Goal: Information Seeking & Learning: Learn about a topic

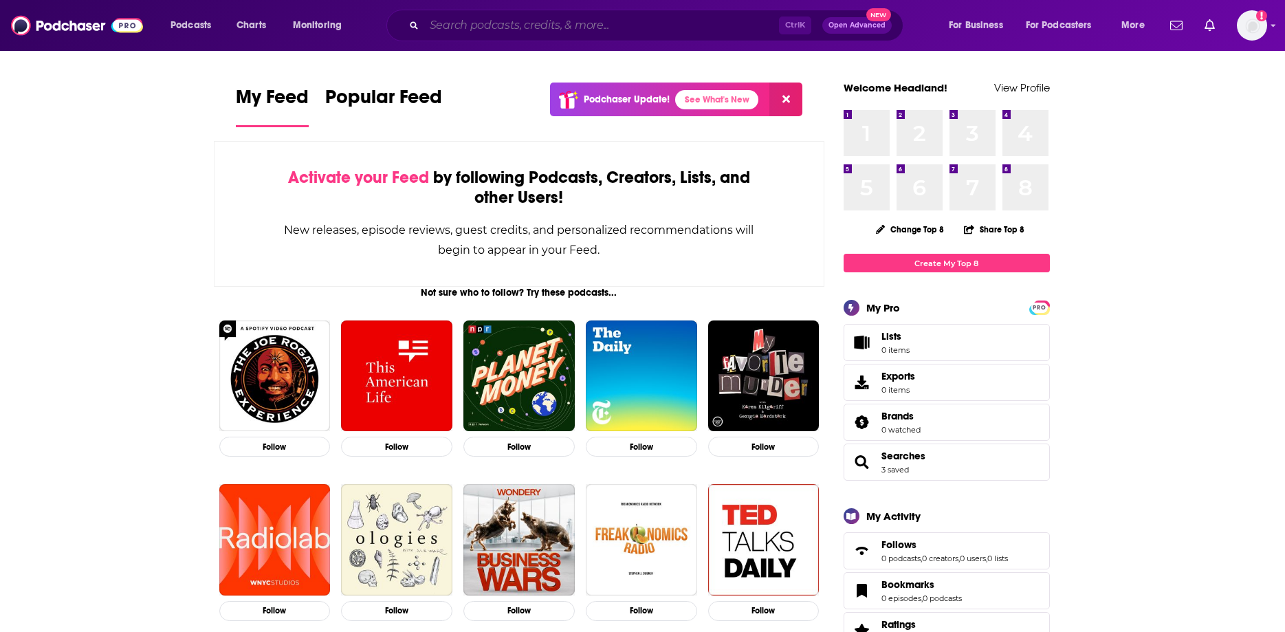
click at [582, 36] on input "Search podcasts, credits, & more..." at bounding box center [601, 25] width 355 height 22
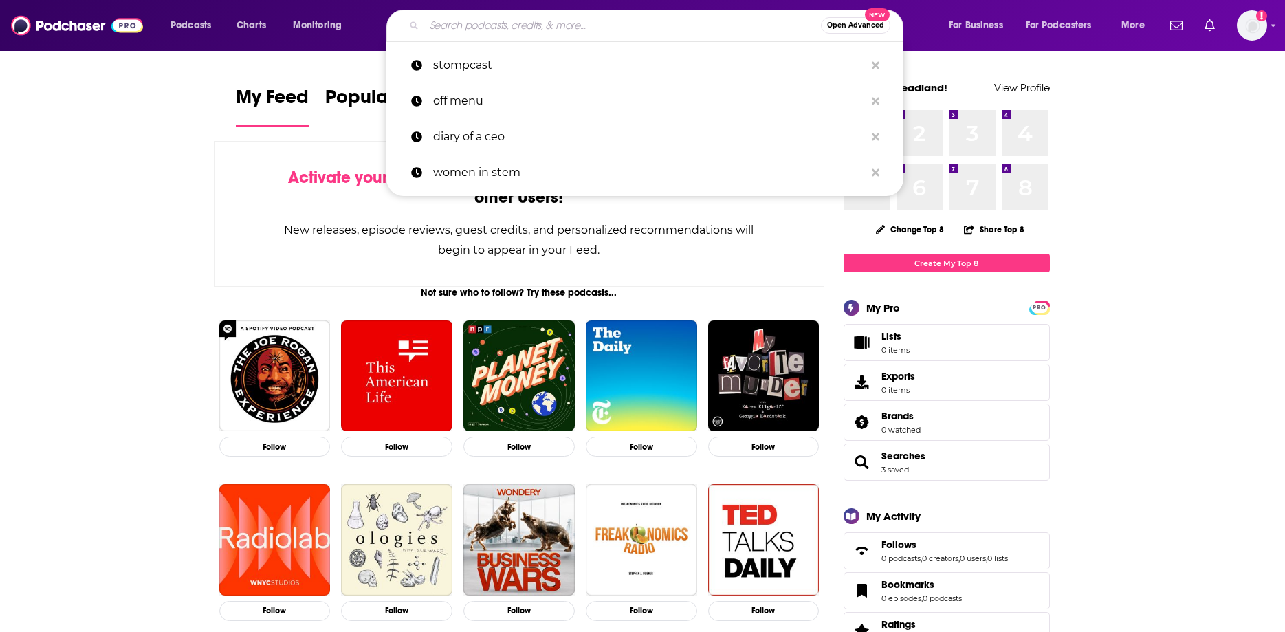
click at [852, 25] on span "Open Advanced" at bounding box center [855, 25] width 57 height 7
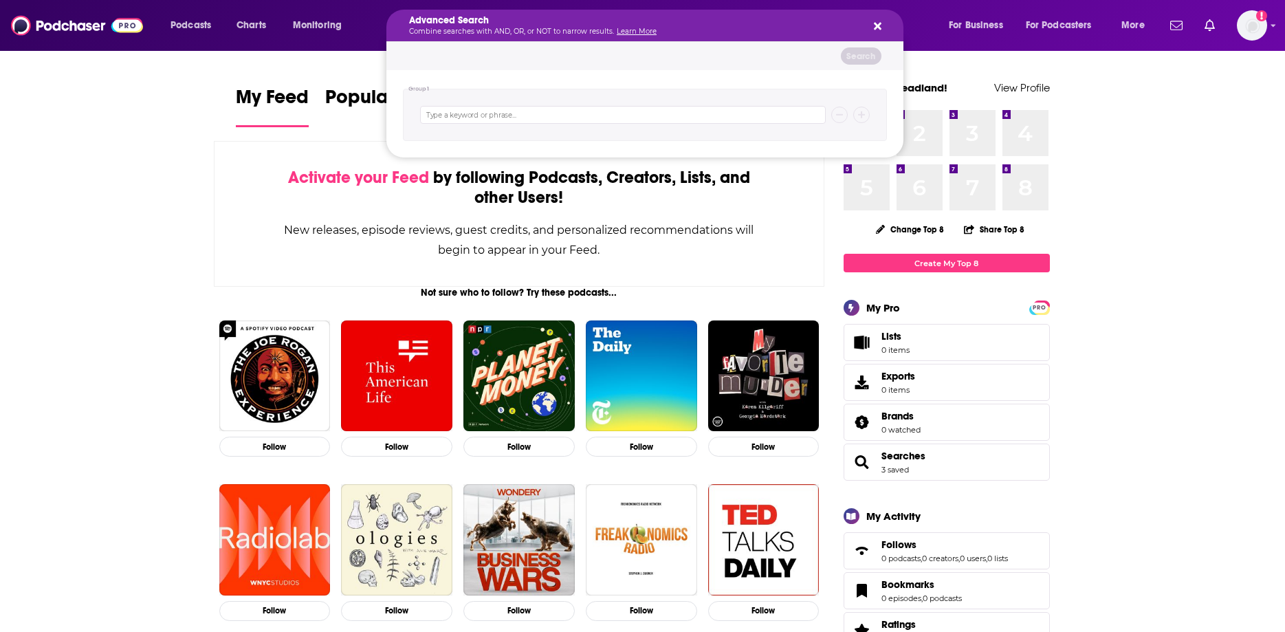
click at [879, 23] on icon "Search podcasts, credits, & more..." at bounding box center [878, 27] width 8 height 8
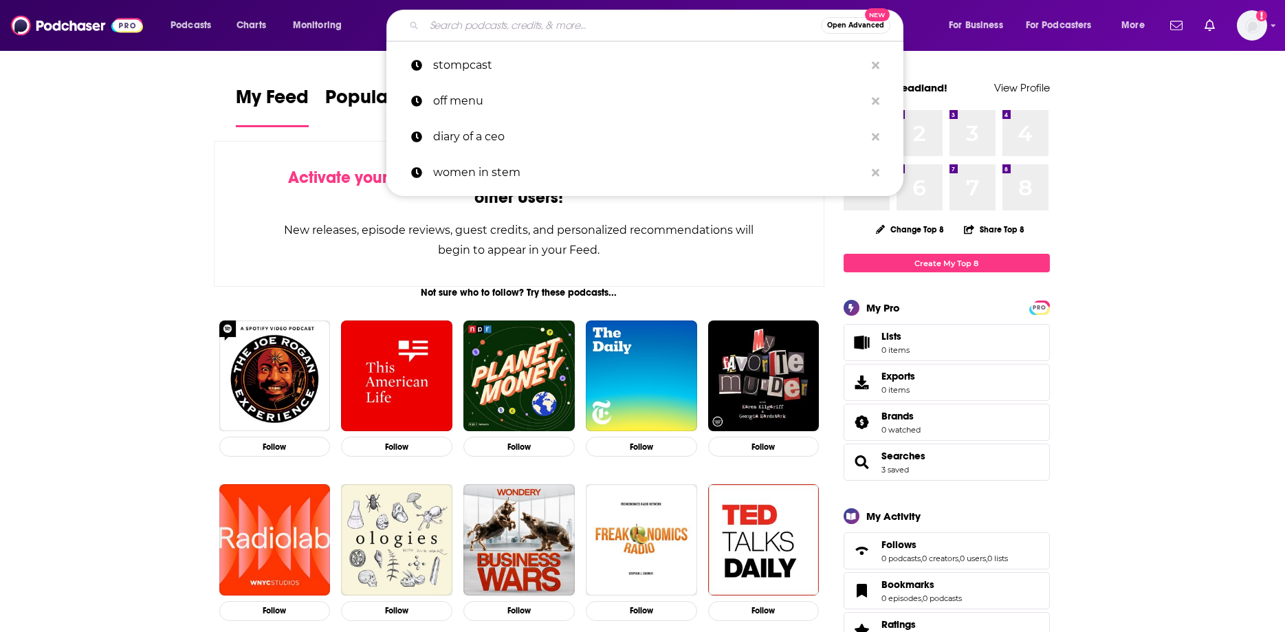
click at [533, 25] on input "Search podcasts, credits, & more..." at bounding box center [622, 25] width 397 height 22
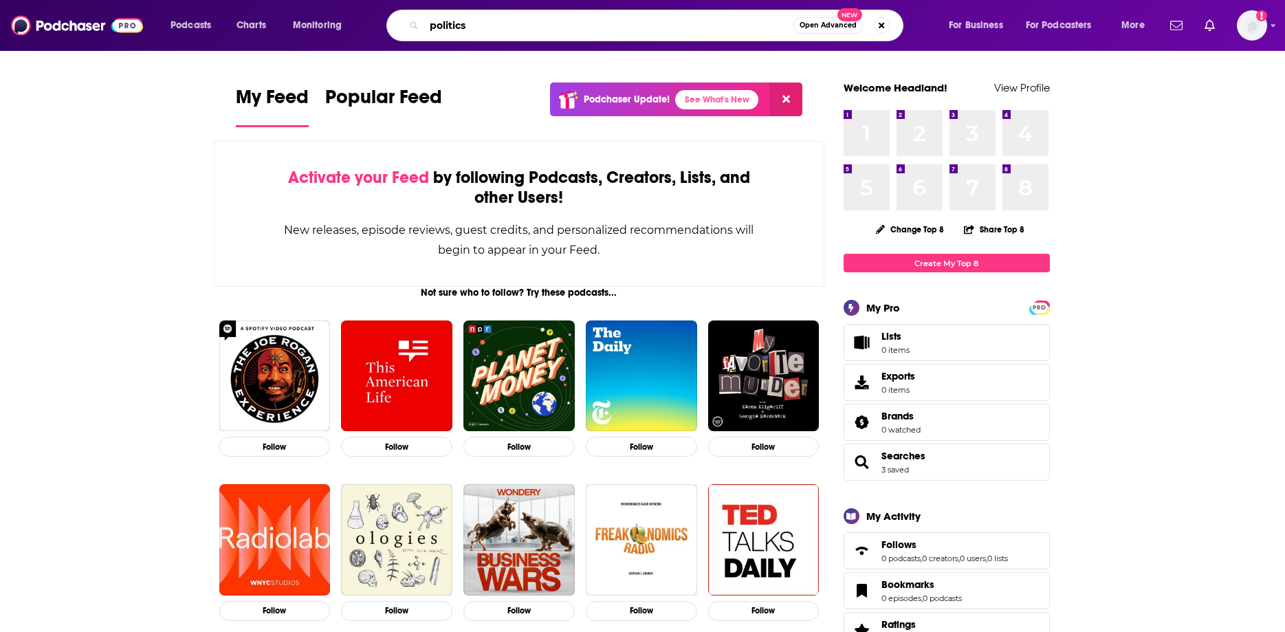
type input "politics"
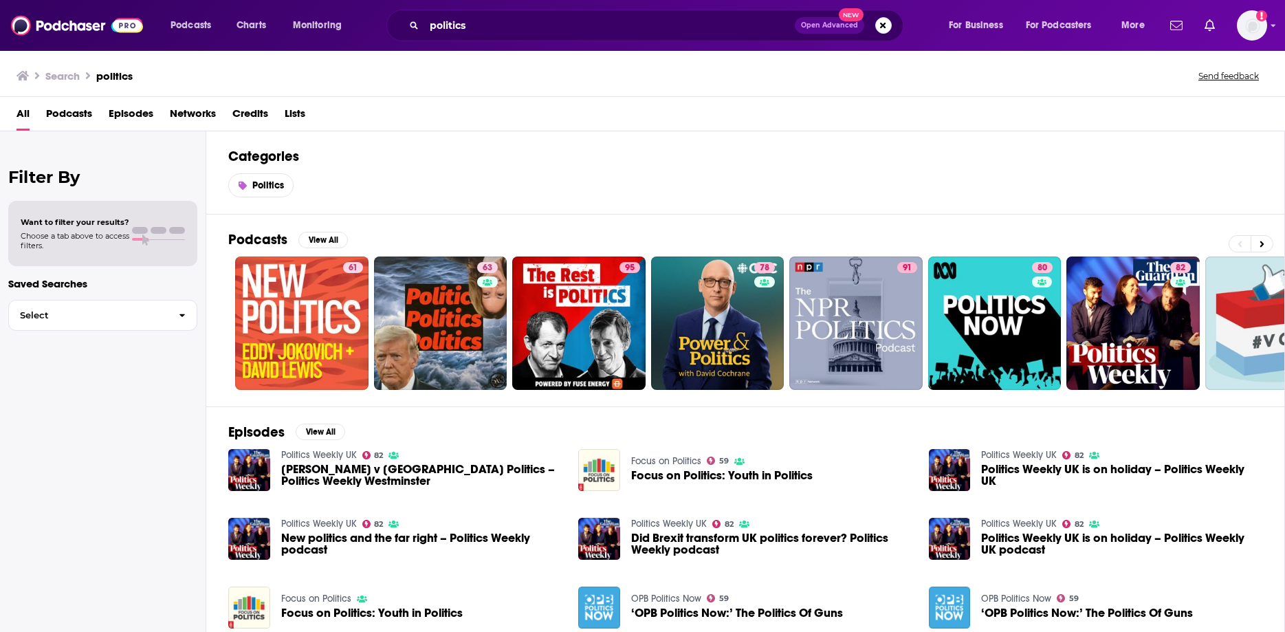
click at [100, 238] on span "Choose a tab above to access filters." at bounding box center [75, 240] width 109 height 19
click at [146, 320] on span "Select" at bounding box center [88, 315] width 159 height 9
click at [66, 112] on span "Podcasts" at bounding box center [69, 116] width 46 height 28
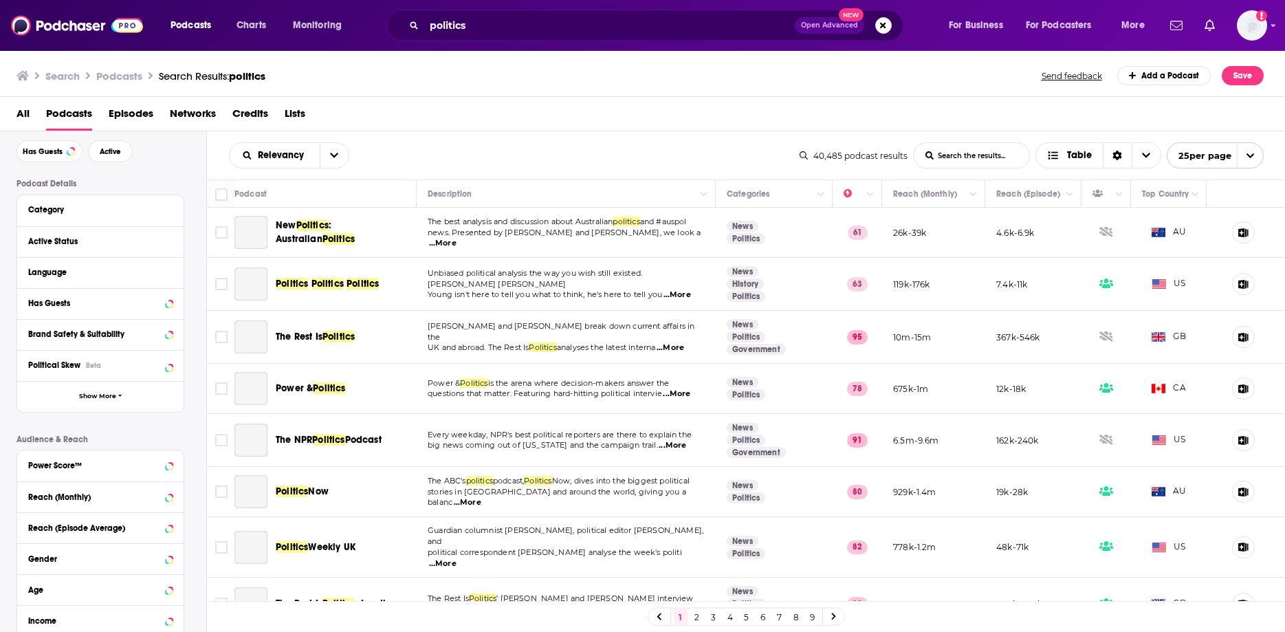
scroll to position [78, 0]
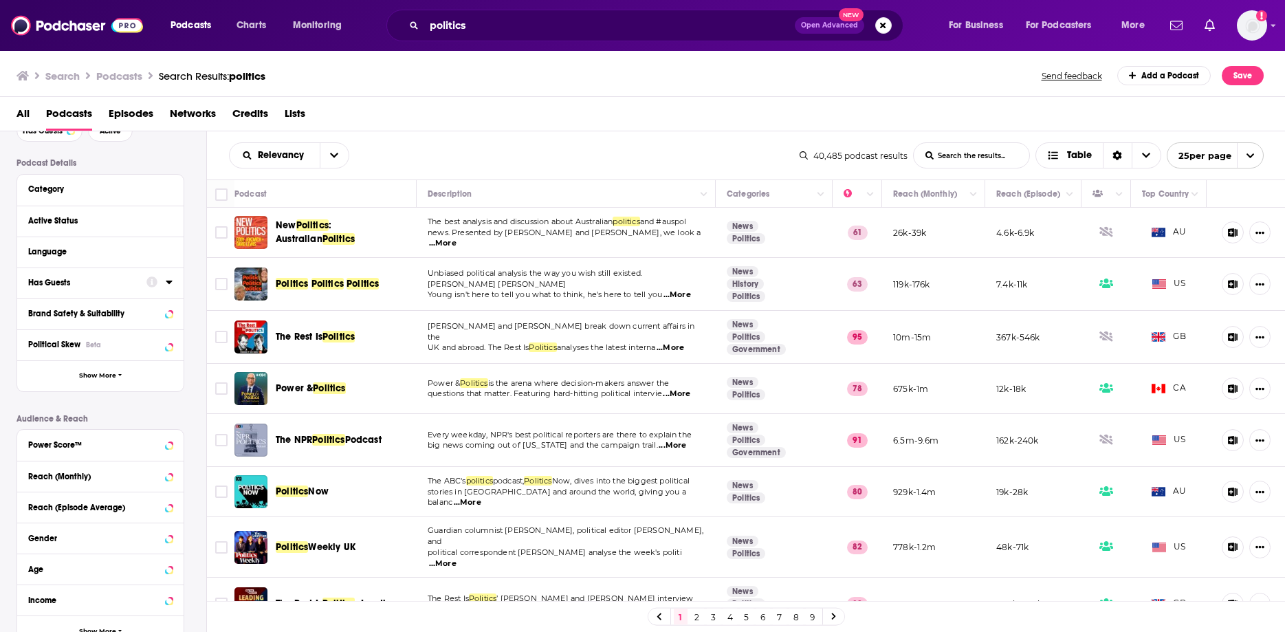
click at [87, 274] on button "Has Guests" at bounding box center [87, 282] width 118 height 17
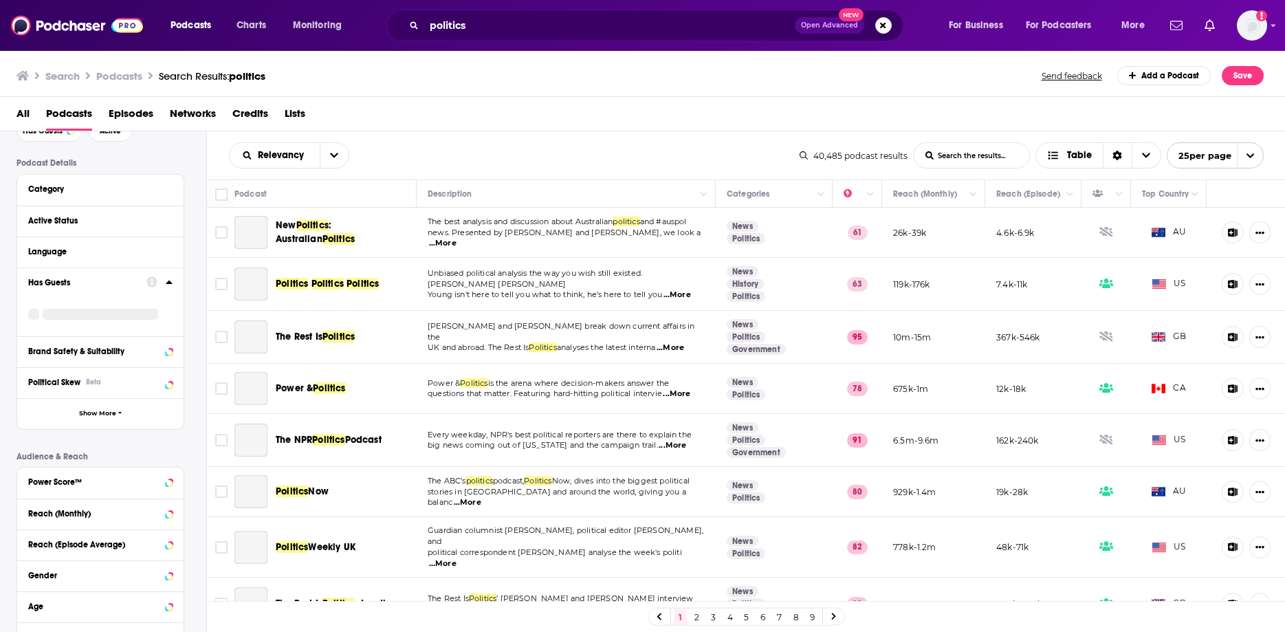
click at [55, 283] on div "Has Guests" at bounding box center [82, 283] width 109 height 10
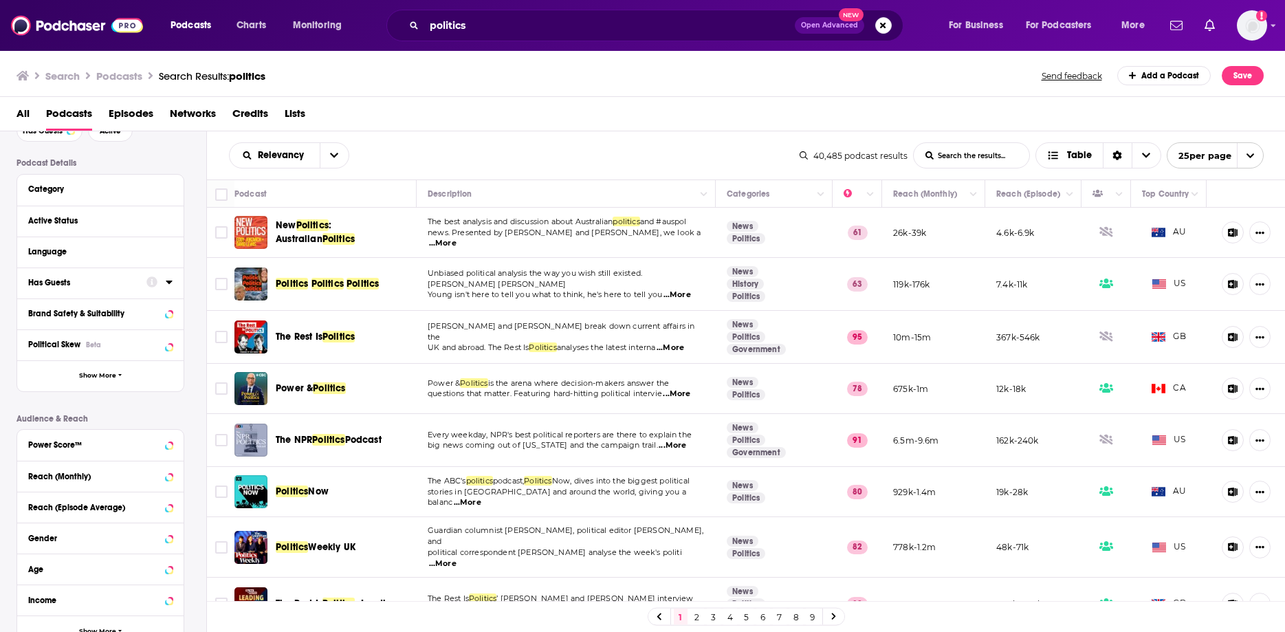
click at [168, 283] on icon at bounding box center [169, 282] width 6 height 3
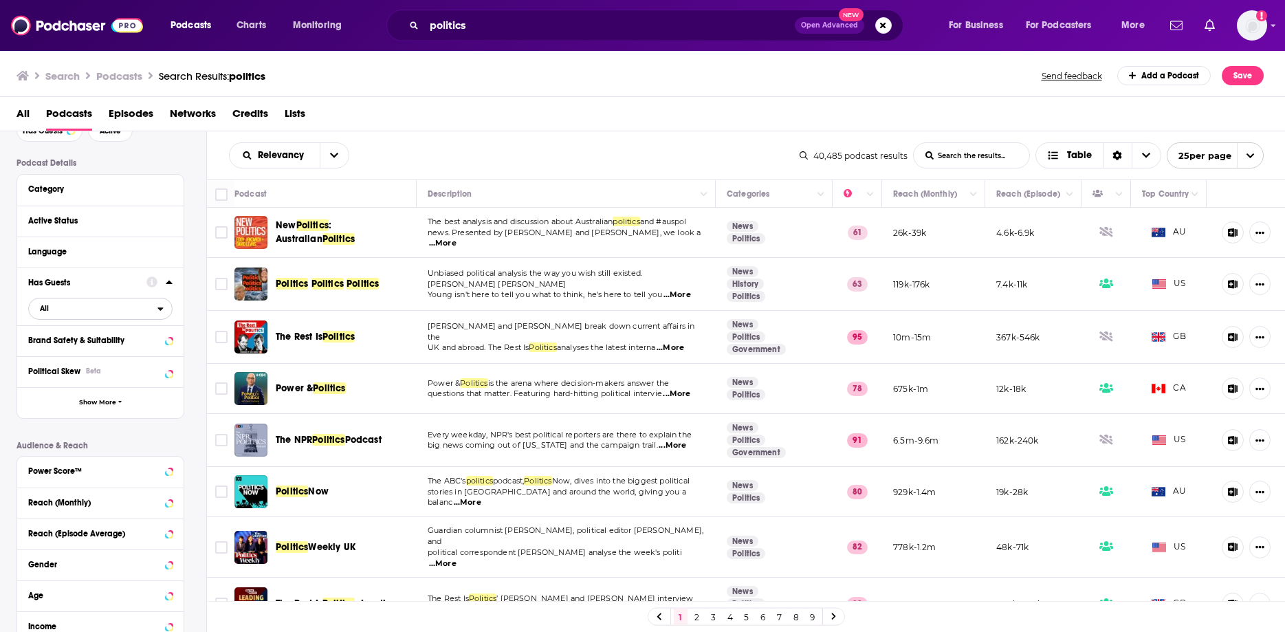
click at [104, 302] on span "All" at bounding box center [93, 308] width 129 height 18
click at [85, 355] on span "Has guests" at bounding box center [75, 354] width 80 height 8
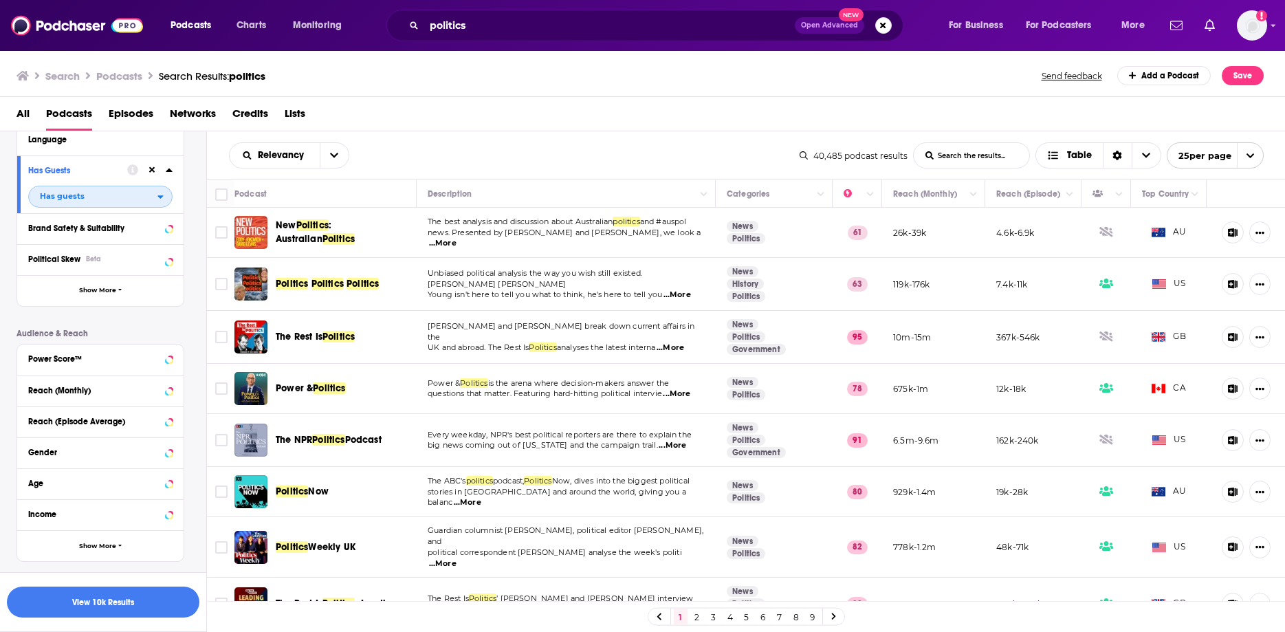
scroll to position [227, 0]
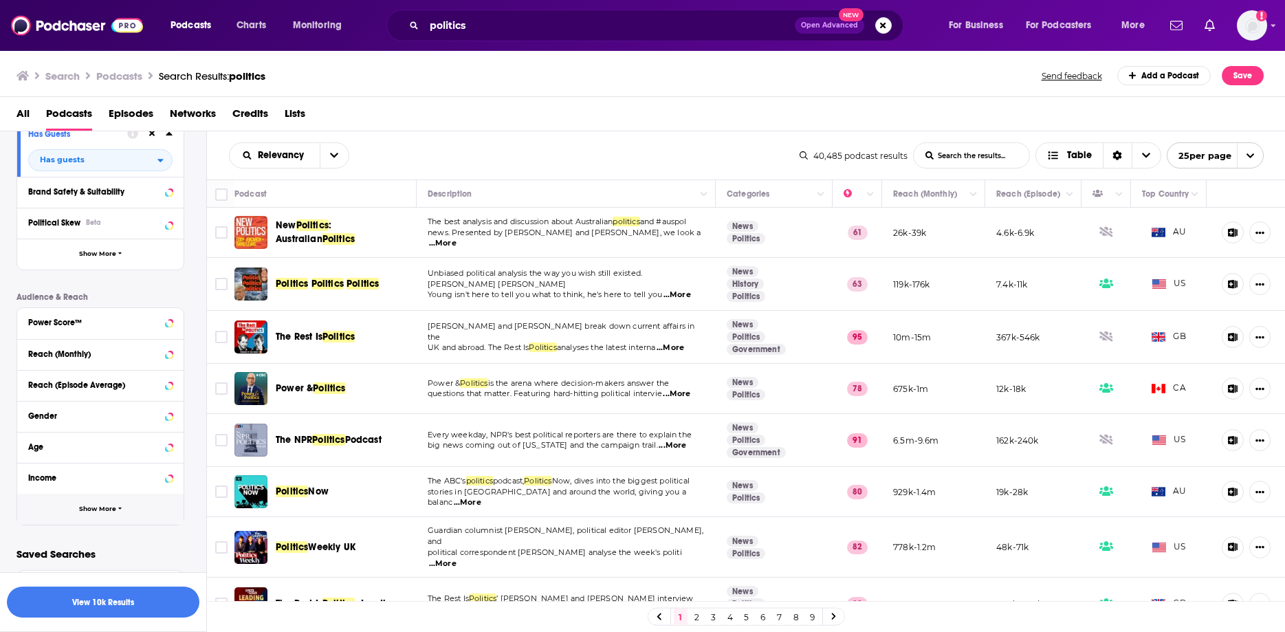
click at [74, 516] on button "Show More" at bounding box center [100, 509] width 166 height 31
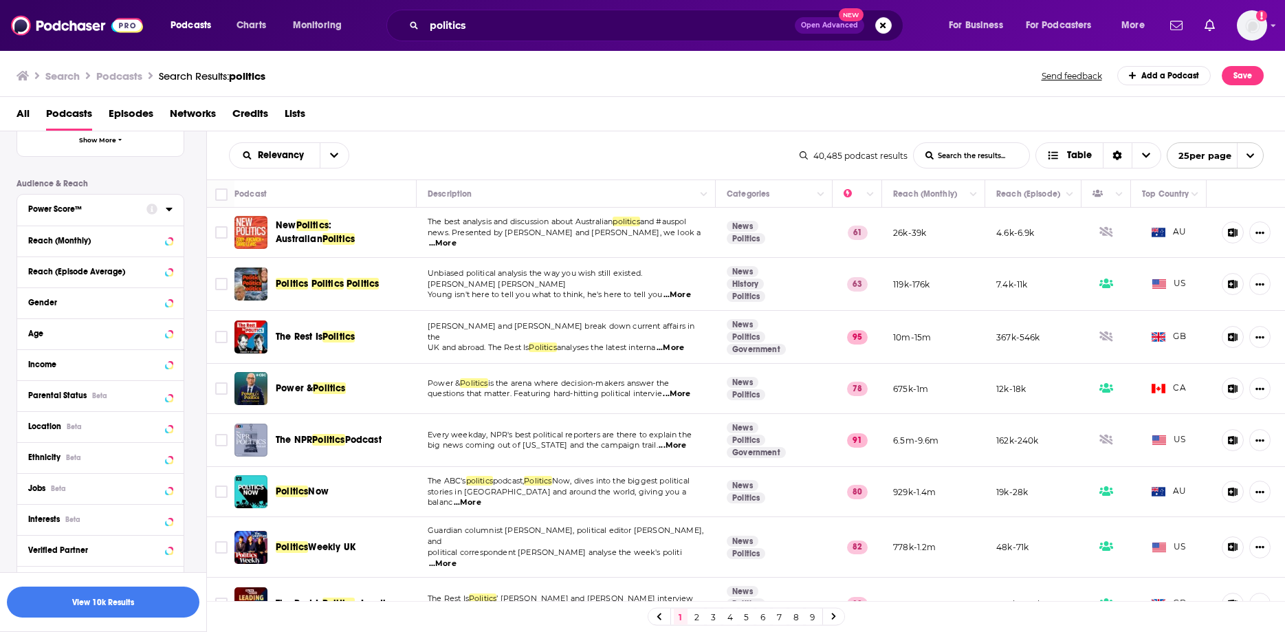
scroll to position [384, 0]
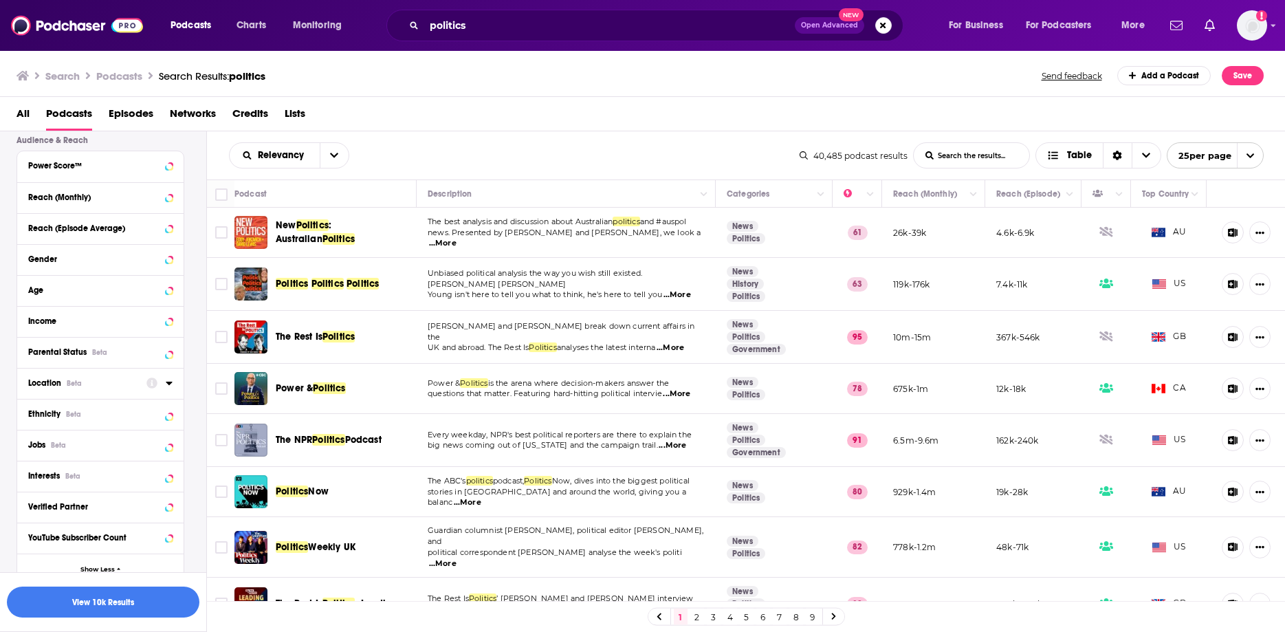
click at [169, 378] on icon at bounding box center [169, 382] width 7 height 11
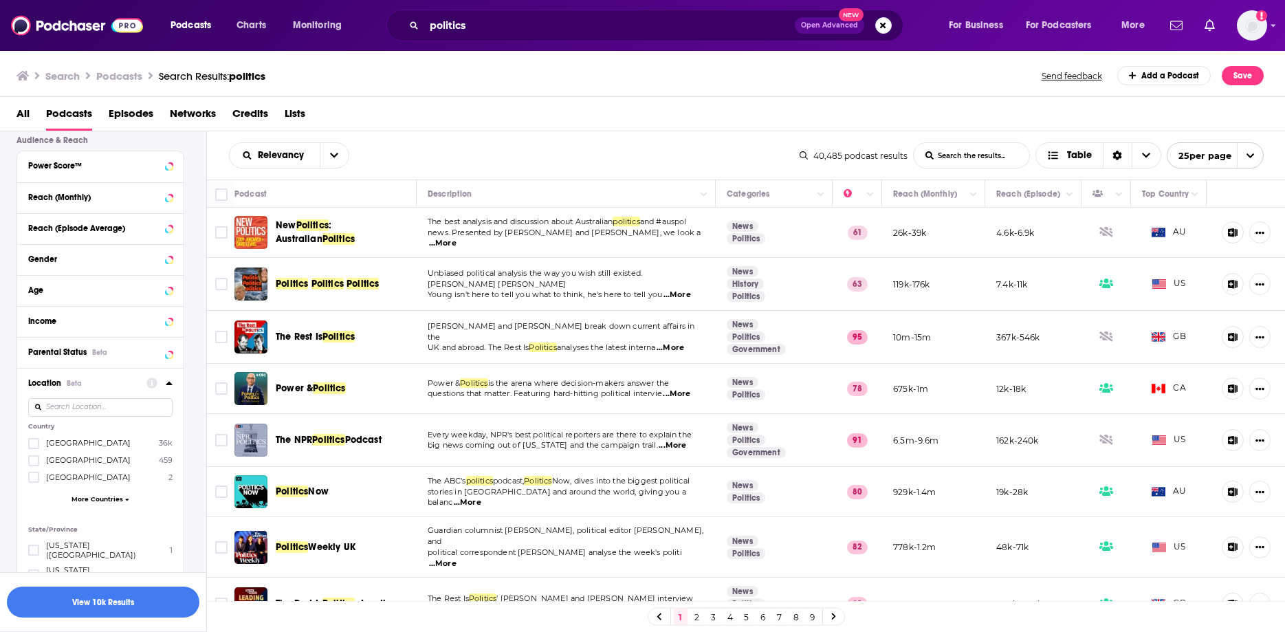
click at [84, 503] on div "United States 36k [GEOGRAPHIC_DATA] 459 [GEOGRAPHIC_DATA] 2 More Countries" at bounding box center [100, 473] width 144 height 73
click at [89, 496] on span "More Countries" at bounding box center [98, 499] width 52 height 8
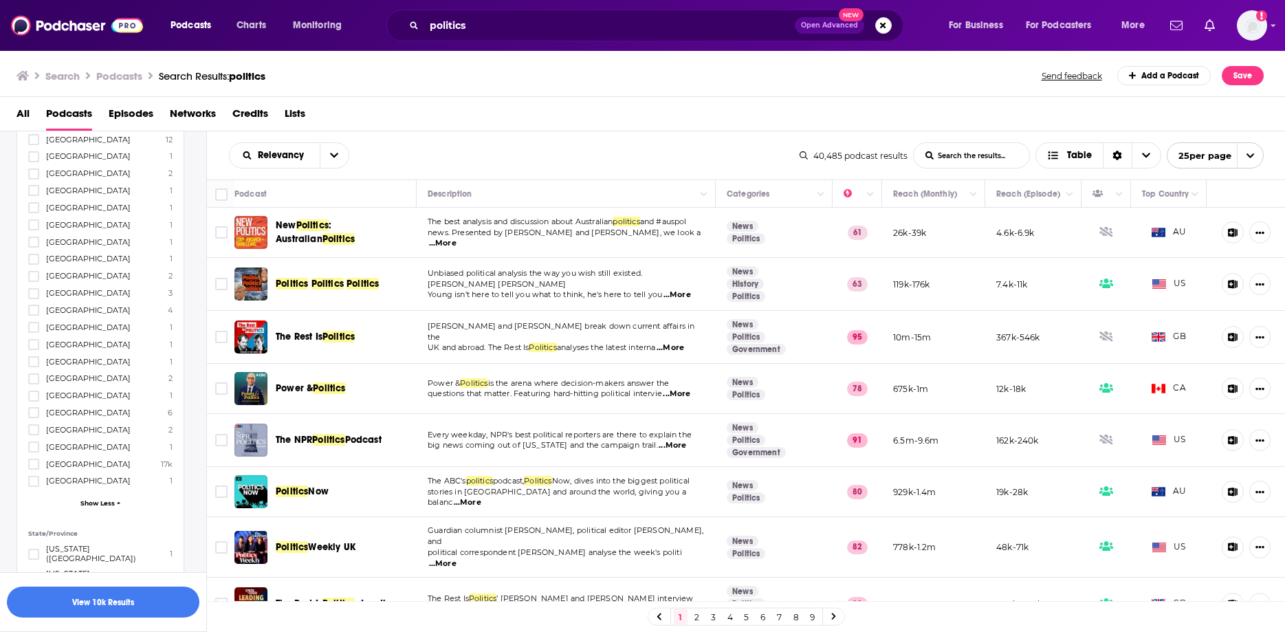
scroll to position [1011, 0]
click at [98, 446] on span "[GEOGRAPHIC_DATA]" at bounding box center [88, 448] width 85 height 10
click at [34, 452] on input "multiSelectOption-unitedkingdom-37" at bounding box center [34, 452] width 0 height 0
click at [31, 450] on icon at bounding box center [34, 448] width 8 height 8
click at [92, 600] on button "View 4k Results" at bounding box center [103, 601] width 193 height 31
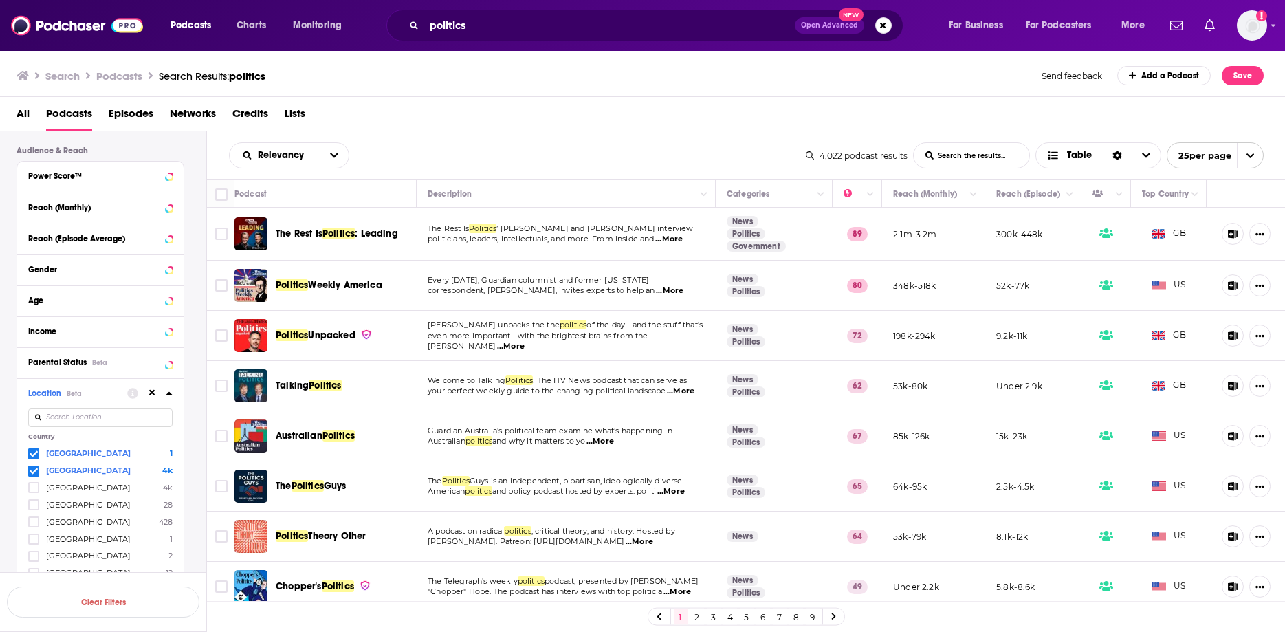
scroll to position [392, 0]
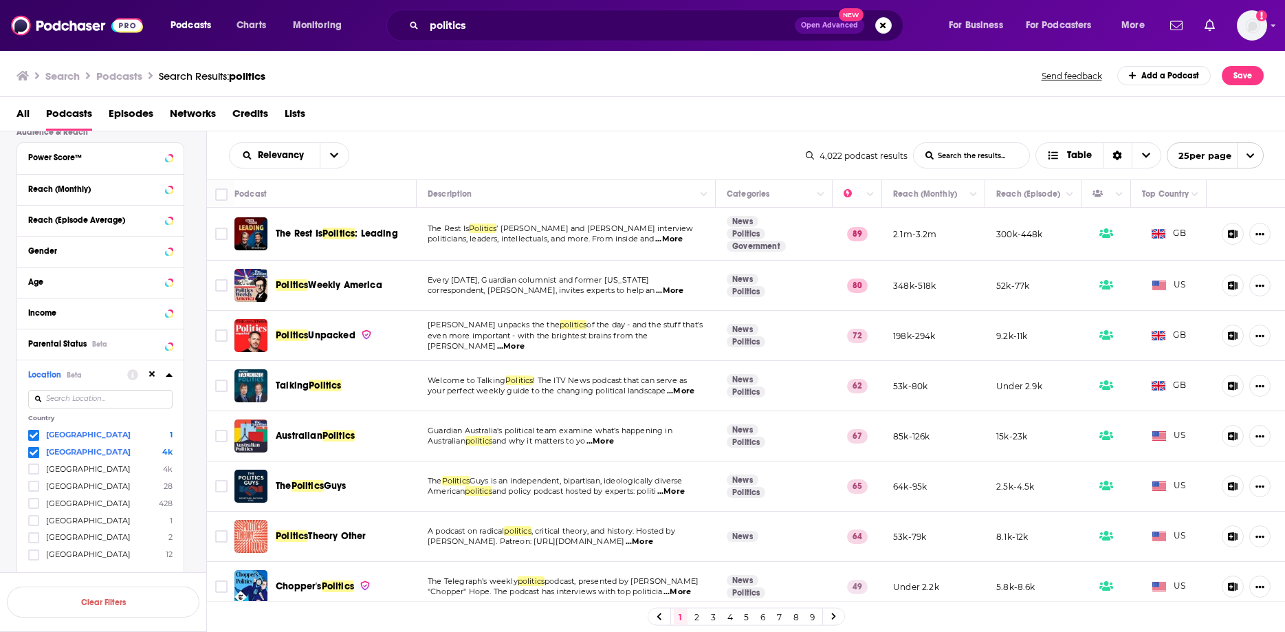
click at [34, 432] on icon at bounding box center [34, 435] width 8 height 8
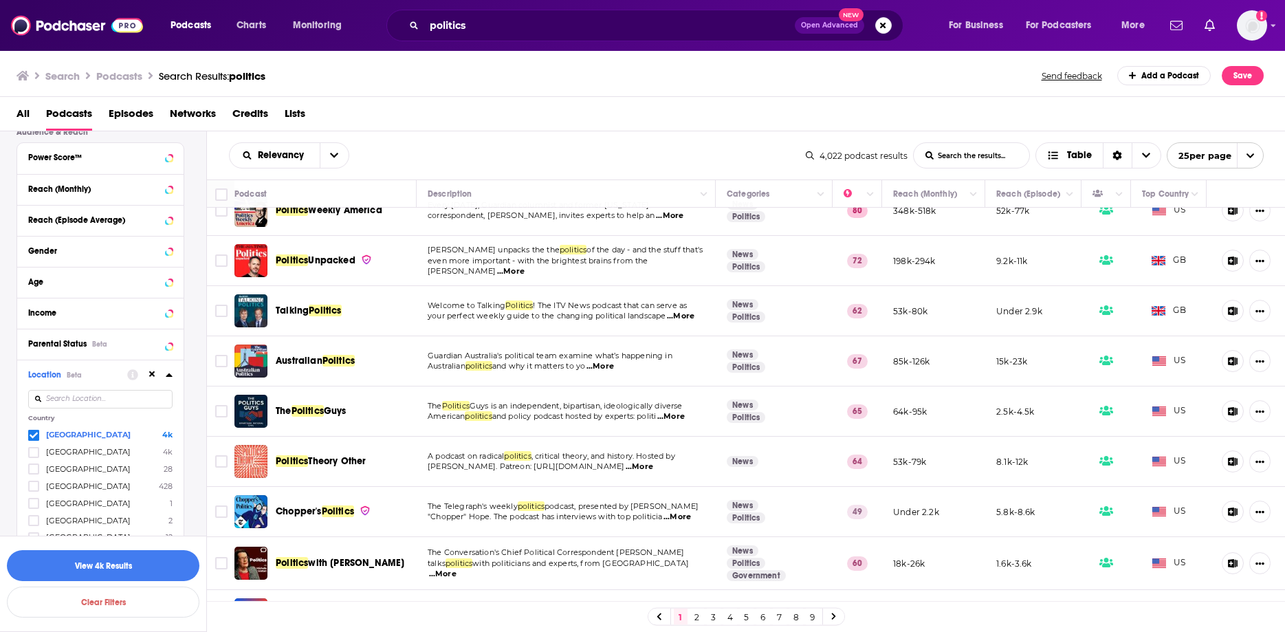
scroll to position [0, 0]
